Goal: Find specific page/section: Find specific page/section

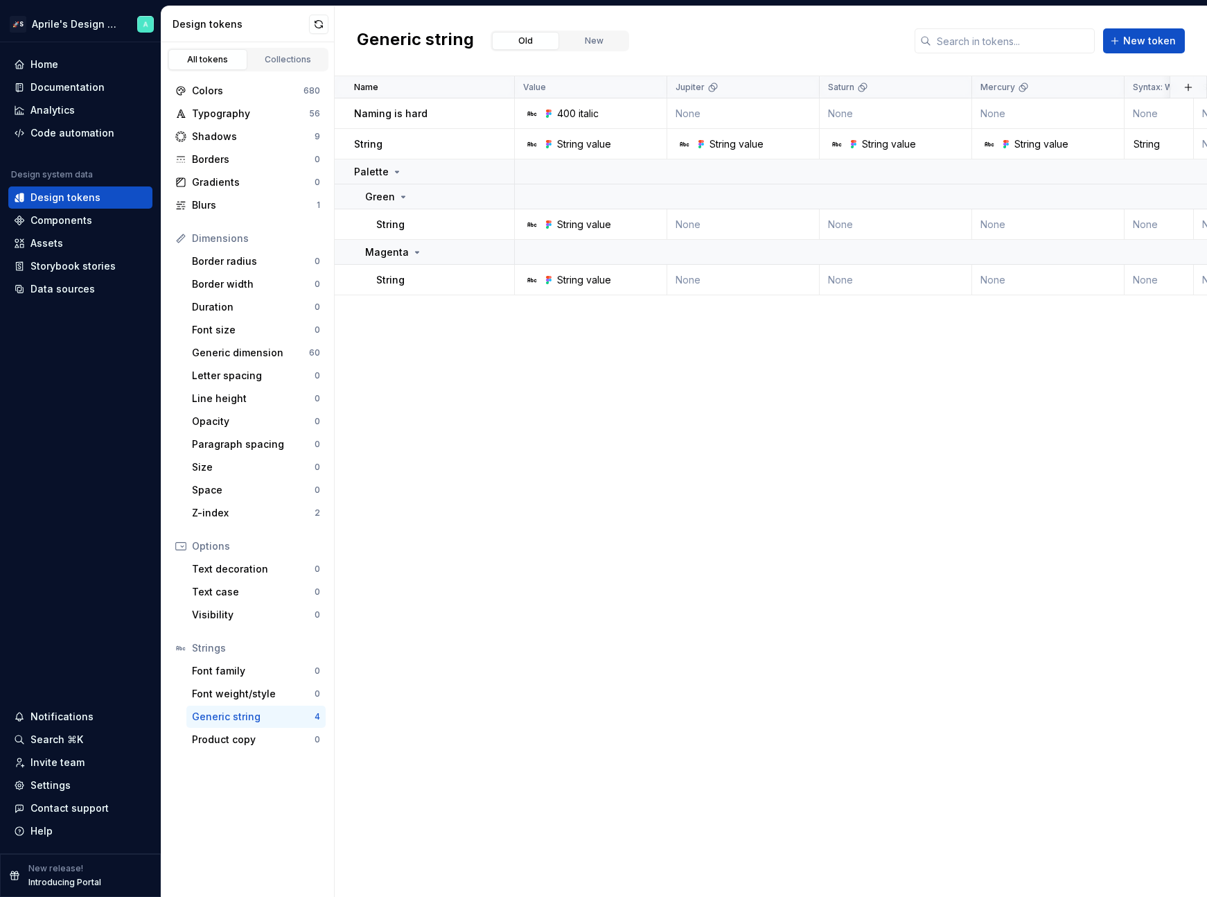
scroll to position [0, 1]
